Goal: Communication & Community: Answer question/provide support

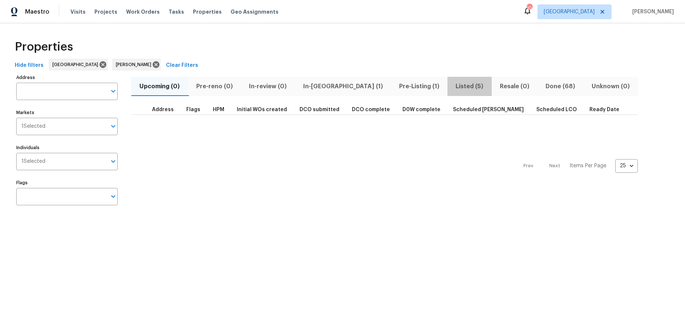
click at [452, 85] on span "Listed (5)" at bounding box center [469, 86] width 35 height 10
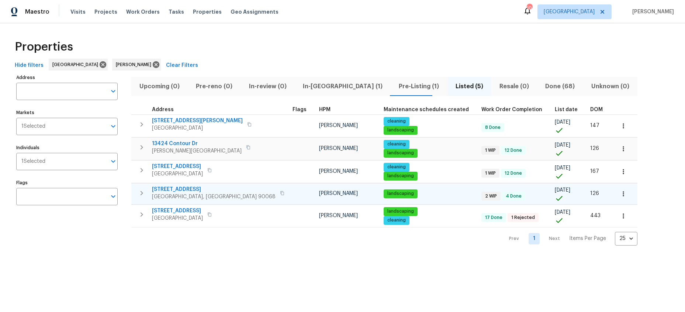
click at [187, 192] on span "2252 Verde Oak Dr" at bounding box center [214, 189] width 124 height 7
click at [165, 193] on span "[GEOGRAPHIC_DATA], [GEOGRAPHIC_DATA] 90068" at bounding box center [214, 196] width 124 height 7
drag, startPoint x: 183, startPoint y: 214, endPoint x: 197, endPoint y: 261, distance: 49.5
click at [197, 257] on div "Properties Hide filters Los Angeles Ted Mirabella Clear Filters Address Address…" at bounding box center [342, 140] width 685 height 234
click at [136, 257] on html "Maestro Visits Projects Work Orders Tasks Properties Geo Assignments 9 Los Ange…" at bounding box center [342, 128] width 685 height 257
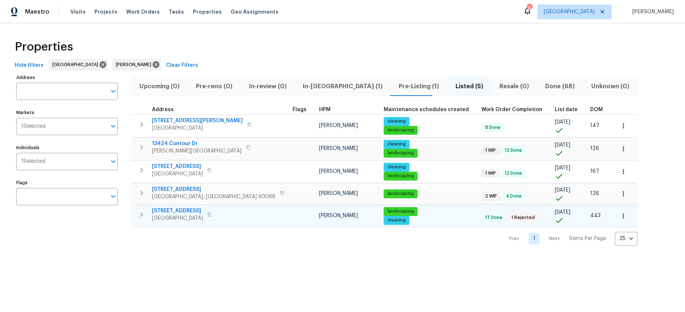
click at [172, 213] on span "12515 Cedar Ave" at bounding box center [177, 210] width 51 height 7
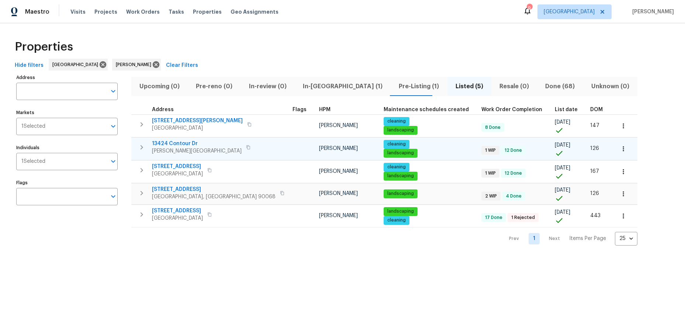
click at [180, 146] on span "13424 Contour Dr" at bounding box center [197, 143] width 90 height 7
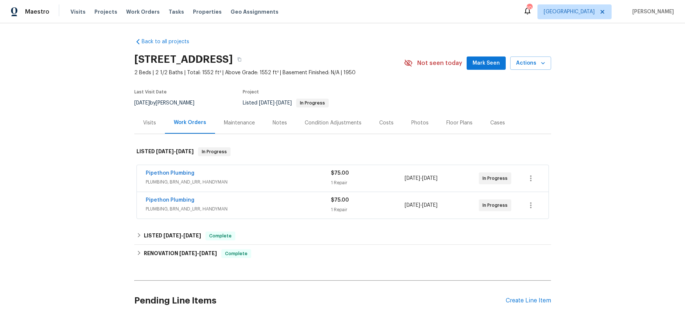
click at [239, 120] on div "Maintenance" at bounding box center [239, 122] width 31 height 7
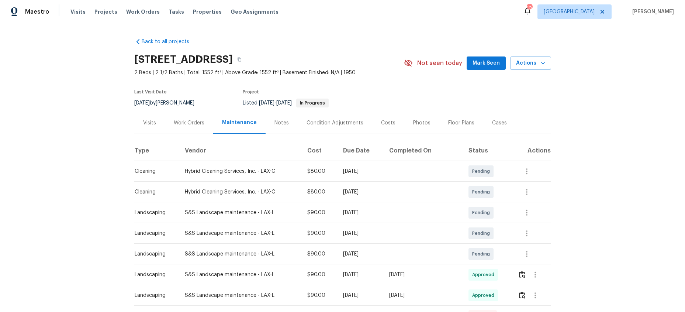
click at [38, 204] on div "Back to all projects 2252 Verde Oak Dr, Los Angeles, CA 90068 2 Beds | 2 1/2 Ba…" at bounding box center [342, 167] width 685 height 288
click at [597, 44] on div "Back to all projects 2252 Verde Oak Dr, Los Angeles, CA 90068 2 Beds | 2 1/2 Ba…" at bounding box center [342, 167] width 685 height 288
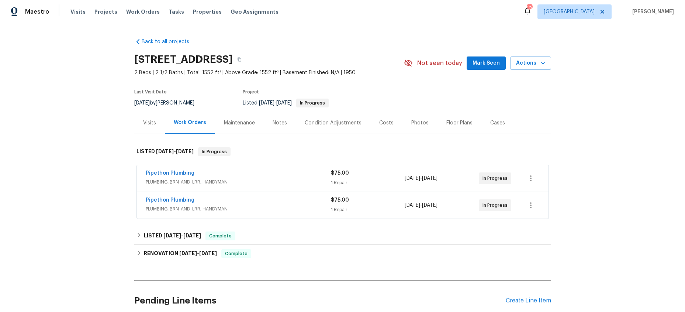
click at [241, 125] on div "Maintenance" at bounding box center [239, 122] width 31 height 7
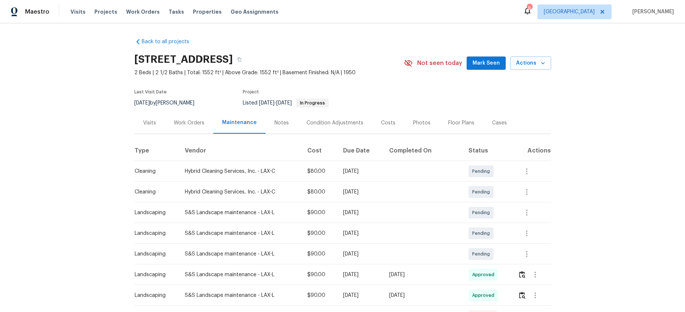
click at [49, 109] on div "Back to all projects 2252 Verde Oak Dr, Los Angeles, CA 90068 2 Beds | 2 1/2 Ba…" at bounding box center [342, 167] width 685 height 288
click at [246, 57] on button "button" at bounding box center [239, 59] width 13 height 13
click at [278, 124] on div "Notes" at bounding box center [281, 122] width 14 height 7
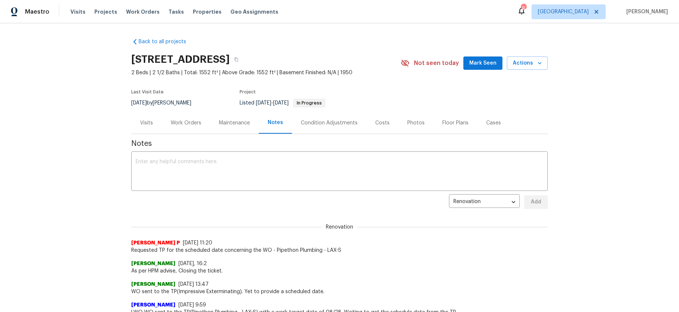
click at [234, 125] on div "Maintenance" at bounding box center [234, 122] width 31 height 7
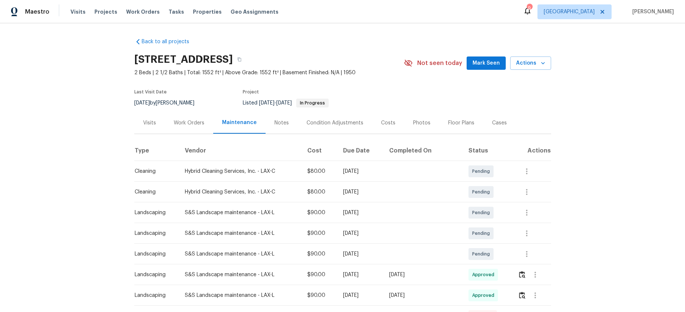
click at [274, 124] on div "Notes" at bounding box center [281, 122] width 14 height 7
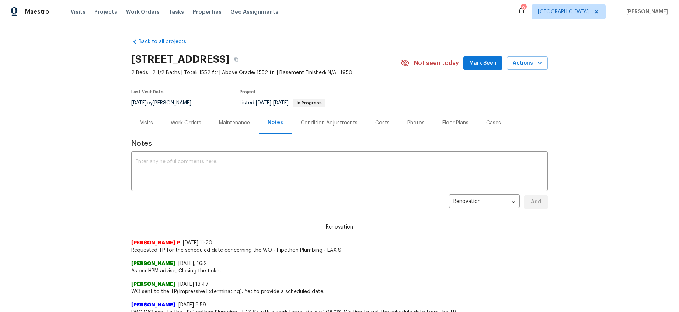
click at [243, 122] on div "Maintenance" at bounding box center [234, 122] width 31 height 7
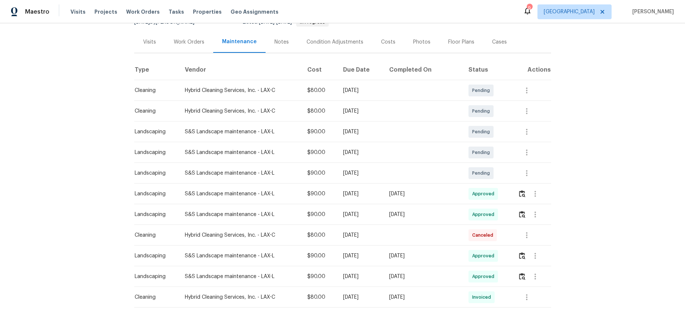
scroll to position [111, 0]
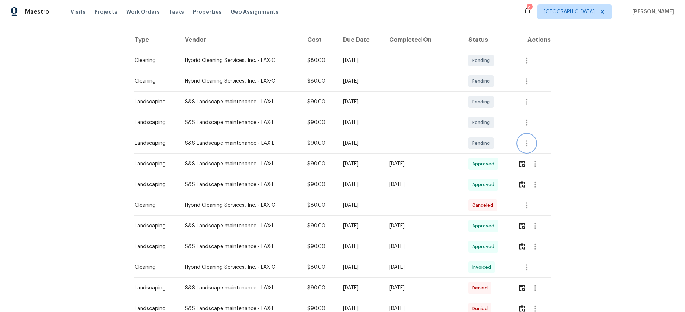
click at [527, 142] on icon "button" at bounding box center [526, 143] width 9 height 9
click at [549, 146] on li "Message vendor" at bounding box center [554, 143] width 76 height 12
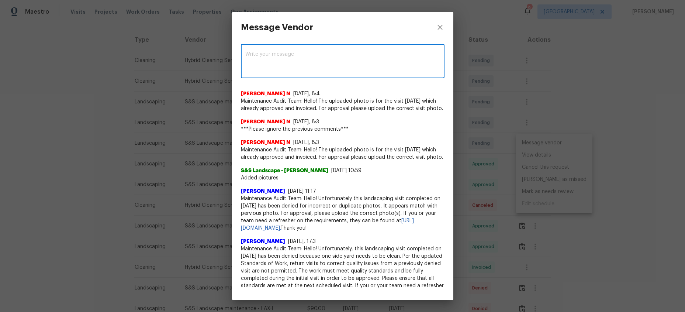
click at [289, 55] on textarea at bounding box center [342, 62] width 195 height 21
type textarea "G"
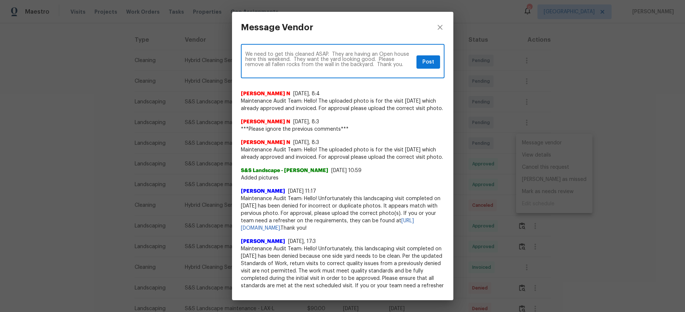
type textarea "We need to get this cleaned ASAP. They are having an Open house here this weeke…"
click at [422, 63] on span "Post" at bounding box center [428, 62] width 12 height 9
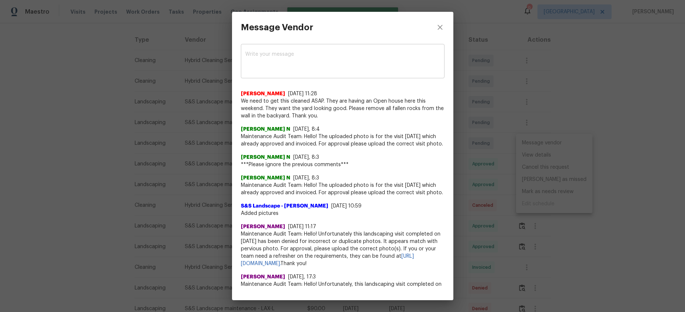
click at [391, 100] on span "We need to get this cleaned ASAP. They are having an Open house here this weeke…" at bounding box center [343, 108] width 204 height 22
click at [437, 29] on icon "close" at bounding box center [440, 27] width 9 height 9
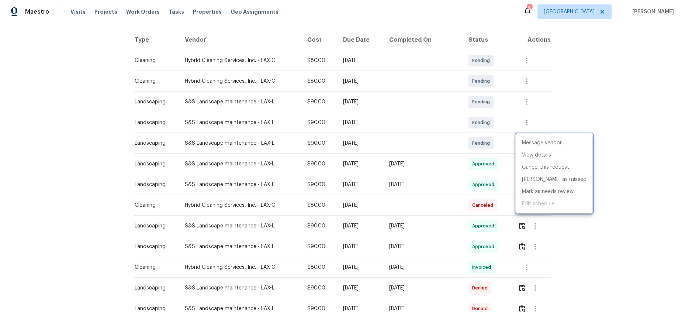
click at [619, 115] on div at bounding box center [342, 156] width 685 height 312
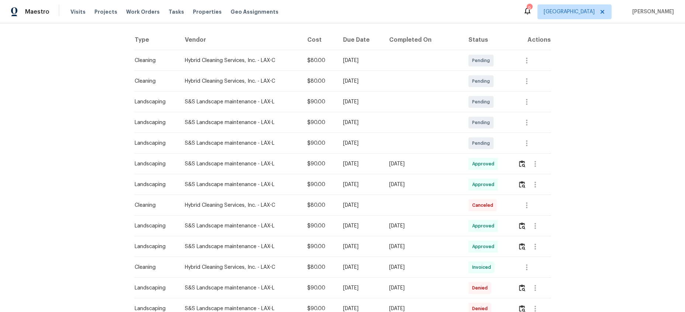
click at [597, 111] on div "Back to all projects 2252 Verde Oak Dr, Los Angeles, CA 90068 2 Beds | 2 1/2 Ba…" at bounding box center [342, 167] width 685 height 288
click at [101, 112] on div "Back to all projects 2252 Verde Oak Dr, Los Angeles, CA 90068 2 Beds | 2 1/2 Ba…" at bounding box center [342, 167] width 685 height 288
click at [523, 59] on icon "button" at bounding box center [526, 60] width 9 height 9
click at [549, 59] on li "Message vendor" at bounding box center [554, 60] width 76 height 12
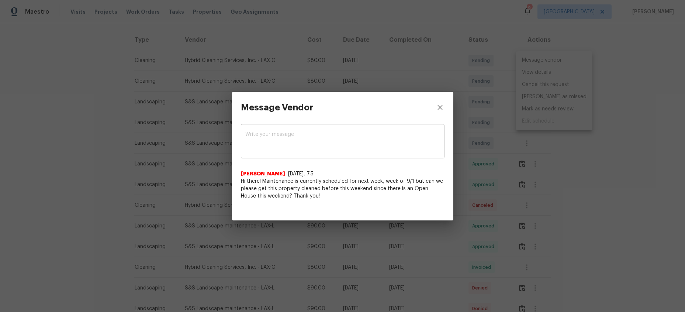
click at [312, 131] on div "x ​" at bounding box center [343, 142] width 204 height 32
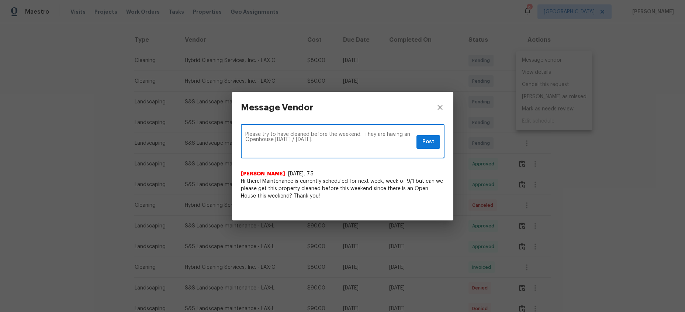
type textarea "Please try to have cleaned before the weekend. They are having an Openhouse thi…"
click at [430, 143] on span "Post" at bounding box center [428, 141] width 12 height 9
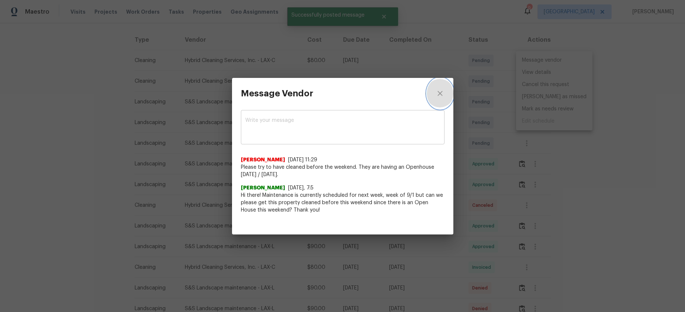
click at [439, 94] on icon "close" at bounding box center [439, 93] width 5 height 5
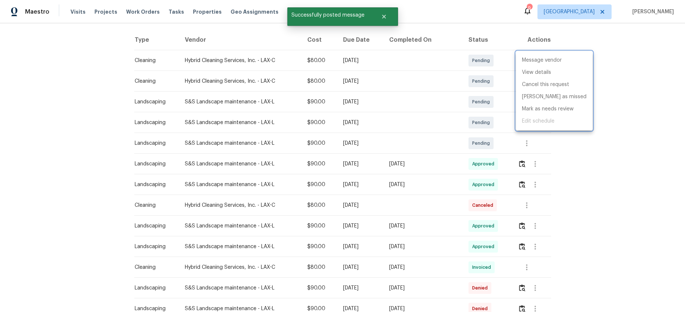
click at [78, 117] on div at bounding box center [342, 156] width 685 height 312
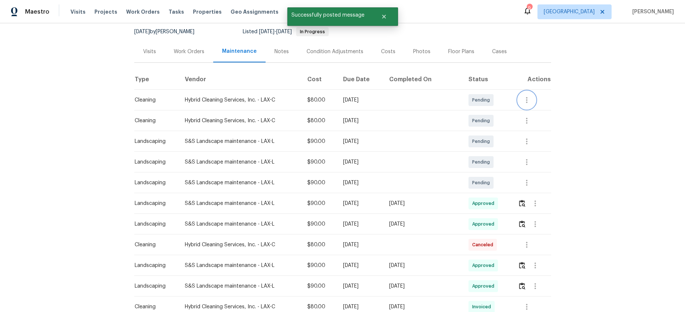
scroll to position [0, 0]
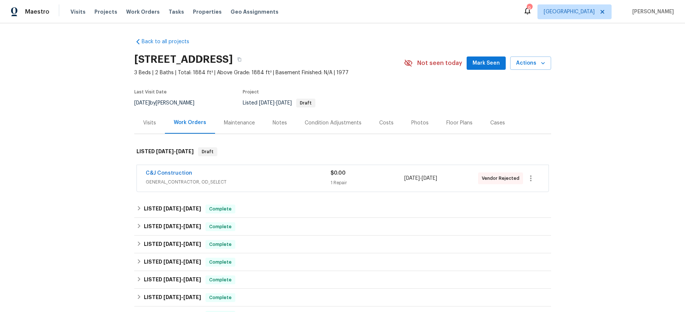
click at [254, 171] on div "C&J Construction" at bounding box center [238, 173] width 185 height 9
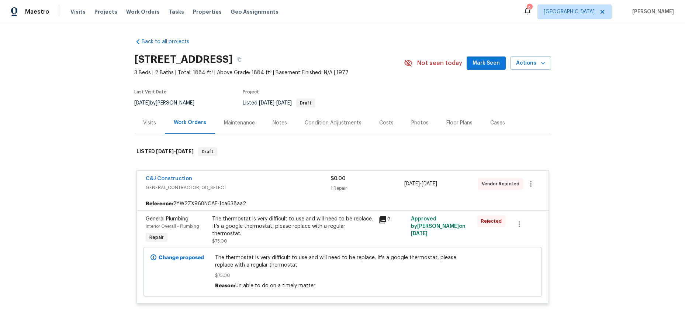
scroll to position [37, 0]
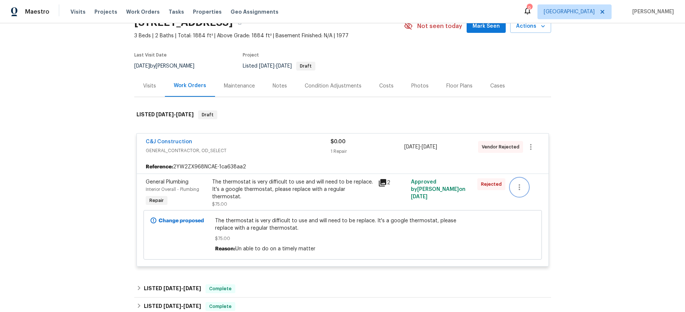
click at [518, 186] on icon "button" at bounding box center [519, 187] width 9 height 9
click at [585, 194] on div at bounding box center [342, 156] width 685 height 312
click at [76, 127] on div "Back to all projects 12515 Cedar Ave, Hawthorne, CA 90250 3 Beds | 2 Baths | To…" at bounding box center [342, 167] width 685 height 288
click at [266, 85] on div "Notes" at bounding box center [280, 86] width 32 height 22
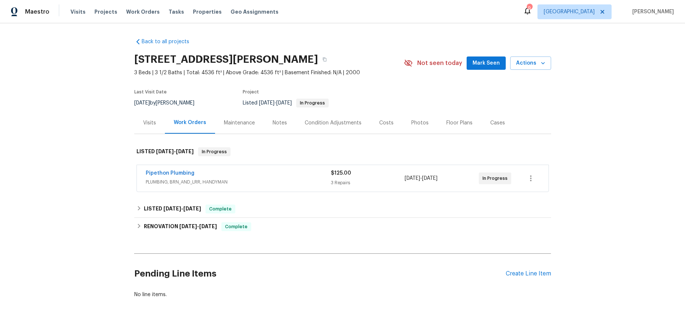
click at [265, 177] on div "Pipethon Plumbing" at bounding box center [238, 173] width 185 height 9
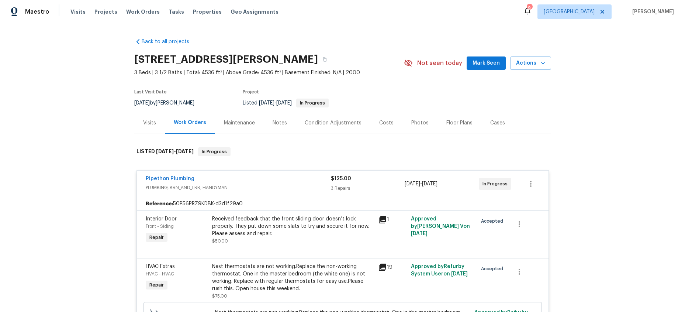
click at [58, 133] on div "Back to all projects 13424 Contour Dr, Sherman Oaks, CA 91423 3 Beds | 3 1/2 Ba…" at bounding box center [342, 167] width 685 height 288
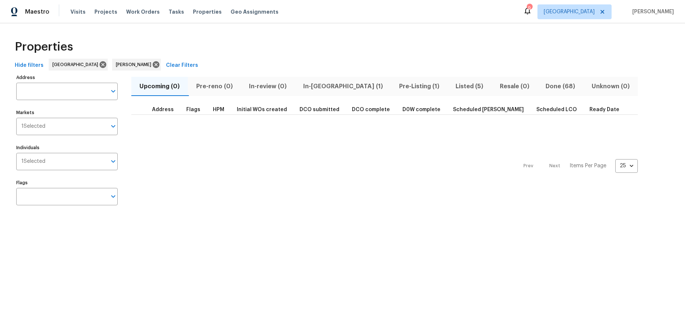
click at [452, 84] on span "Listed (5)" at bounding box center [469, 86] width 35 height 10
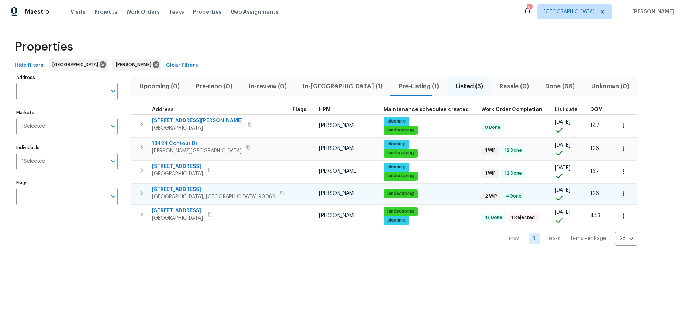
click at [197, 192] on span "[STREET_ADDRESS]" at bounding box center [214, 189] width 124 height 7
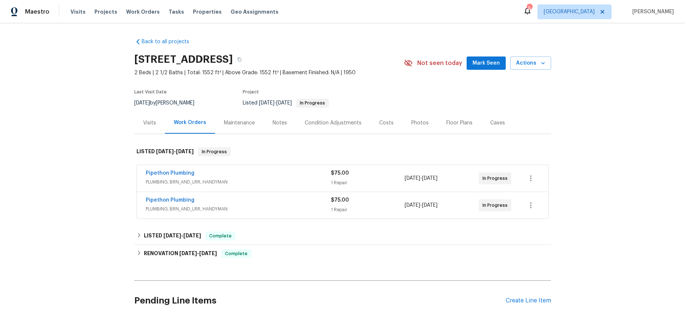
click at [245, 120] on div "Maintenance" at bounding box center [239, 122] width 31 height 7
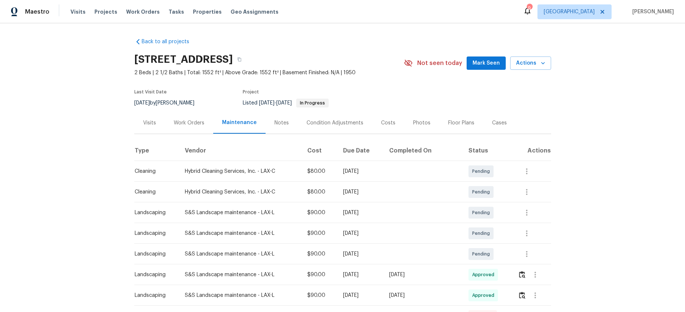
click at [534, 170] on div at bounding box center [534, 171] width 33 height 18
click at [531, 171] on button "button" at bounding box center [527, 171] width 18 height 18
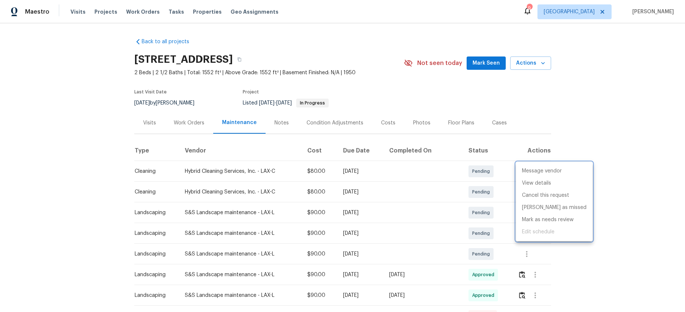
click at [641, 194] on div at bounding box center [342, 156] width 685 height 312
